Goal: Find specific page/section: Find specific page/section

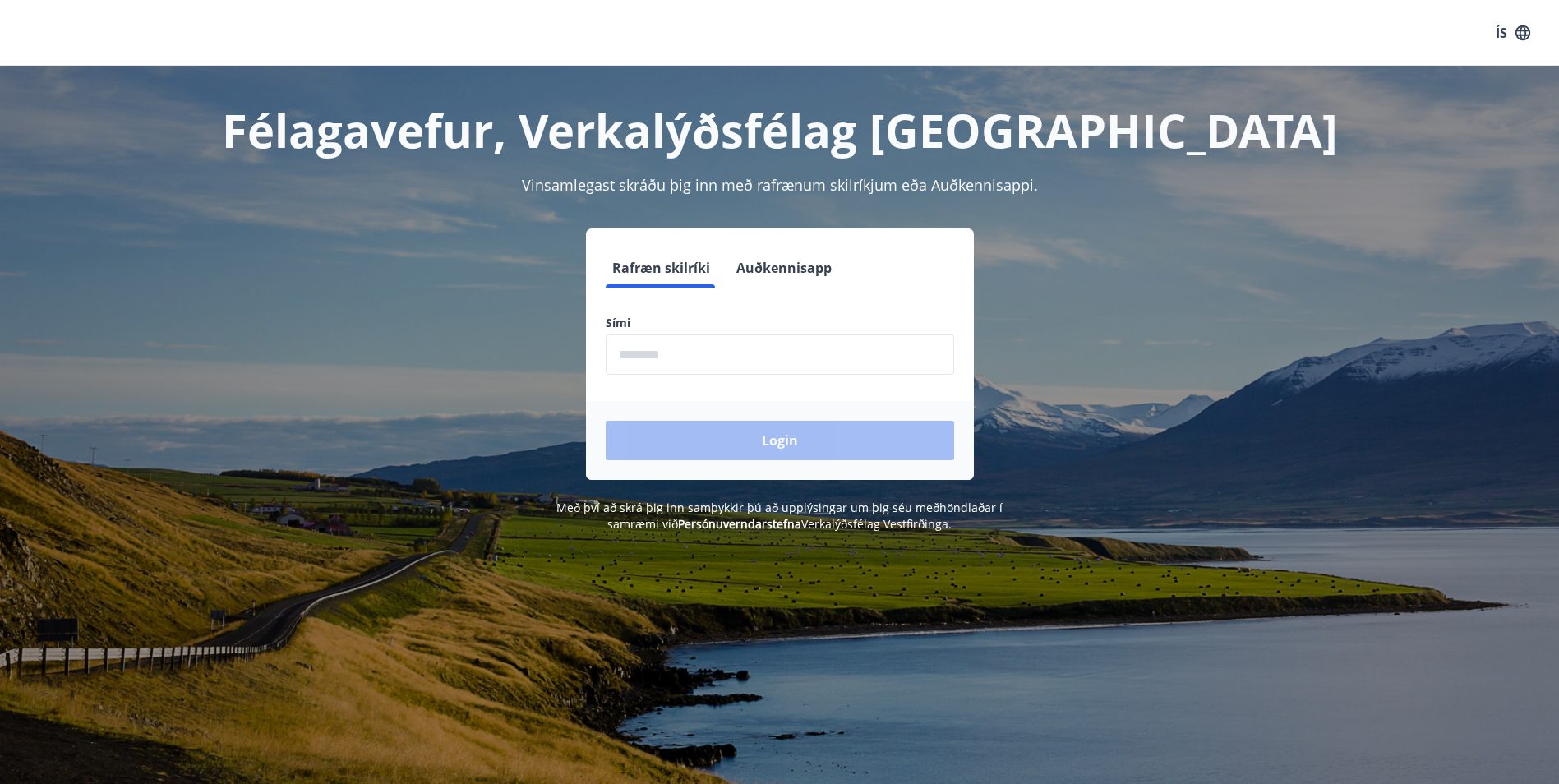
click at [649, 353] on input "phone" at bounding box center [780, 354] width 348 height 41
type input "********"
click at [816, 446] on button "Login" at bounding box center [780, 441] width 348 height 40
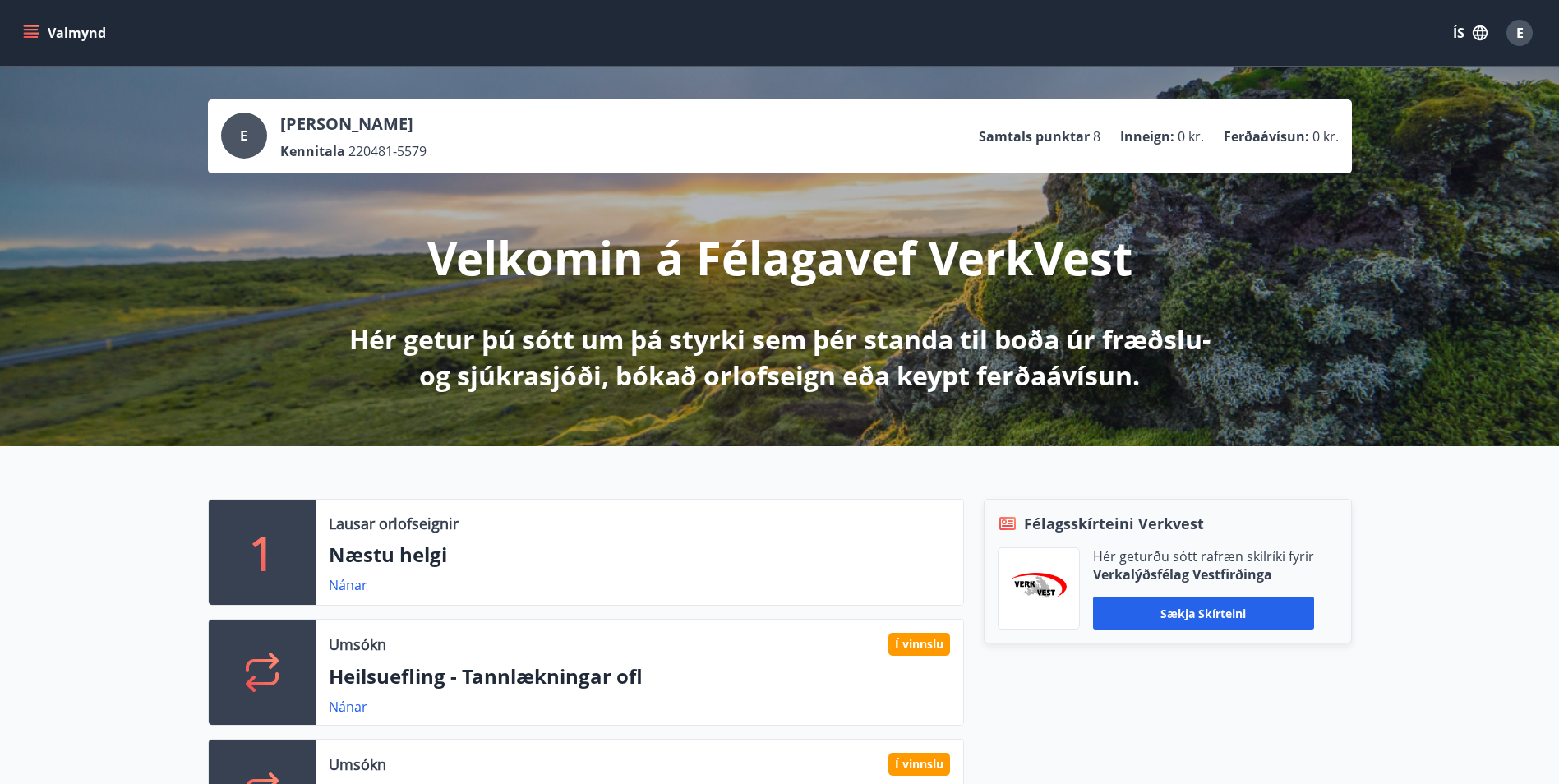
click at [25, 33] on icon "menu" at bounding box center [33, 33] width 18 height 2
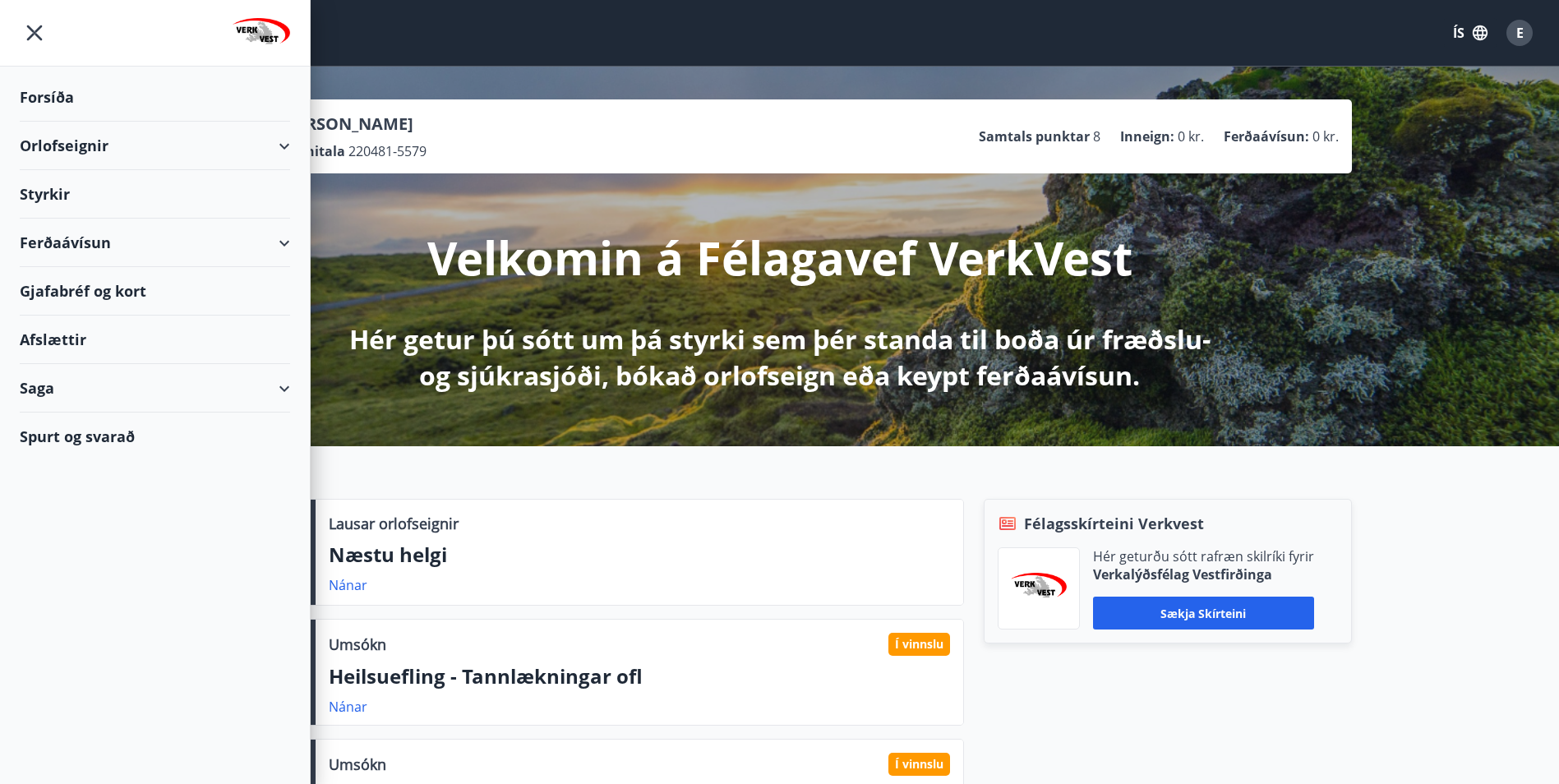
click at [90, 285] on div "Gjafabréf og kort" at bounding box center [155, 291] width 270 height 48
click at [37, 33] on icon "menu" at bounding box center [35, 33] width 30 height 30
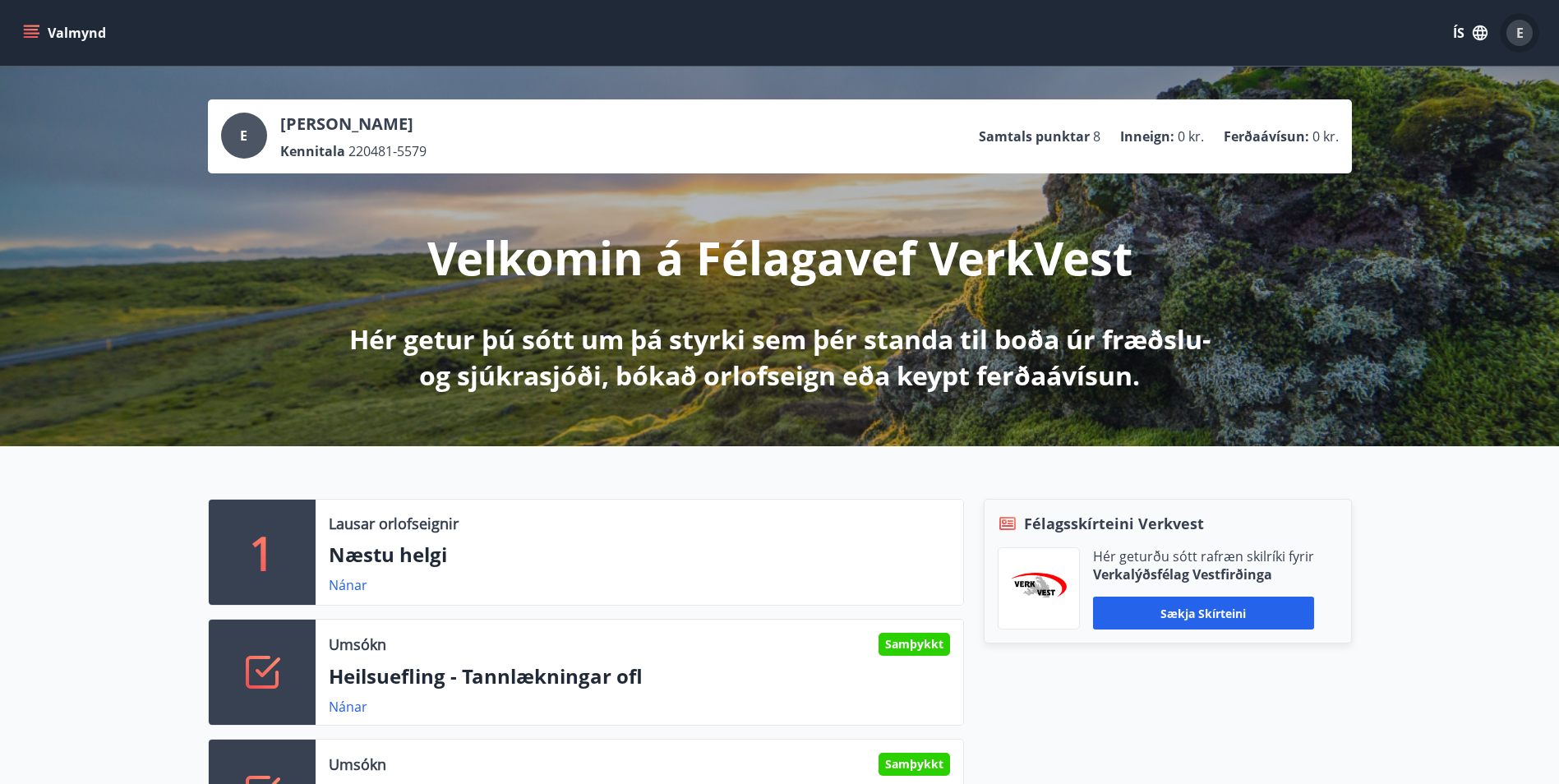
click at [1523, 35] on div "E" at bounding box center [1519, 33] width 27 height 27
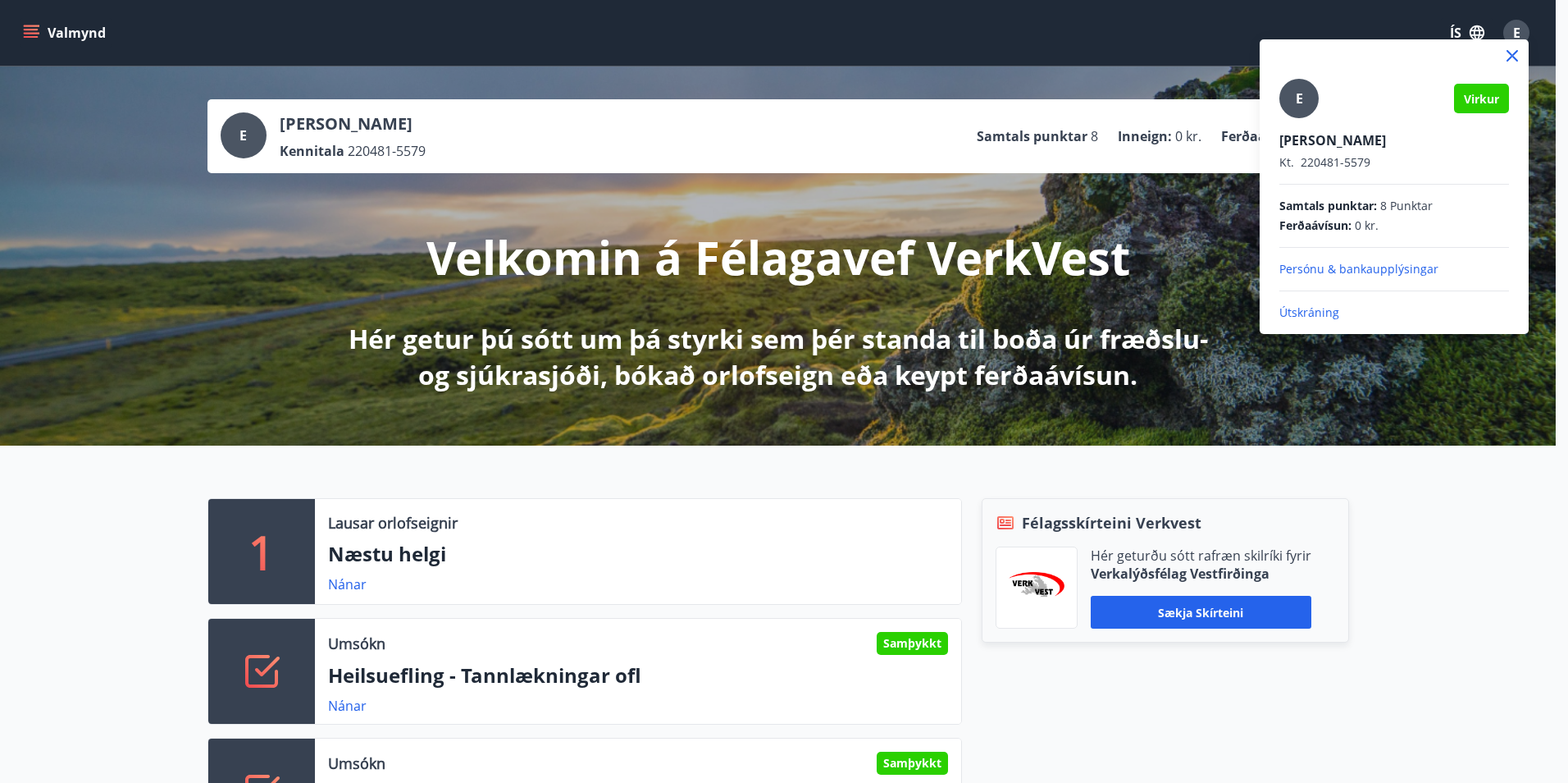
click at [1325, 309] on p "Útskráning" at bounding box center [1394, 312] width 229 height 17
